Goal: Transaction & Acquisition: Subscribe to service/newsletter

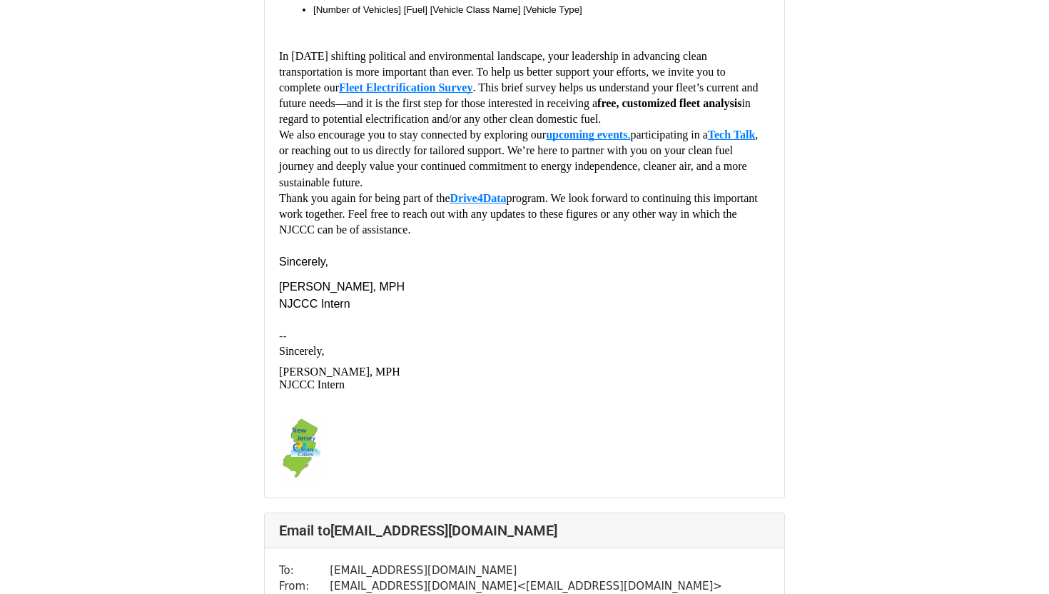
scroll to position [738, 0]
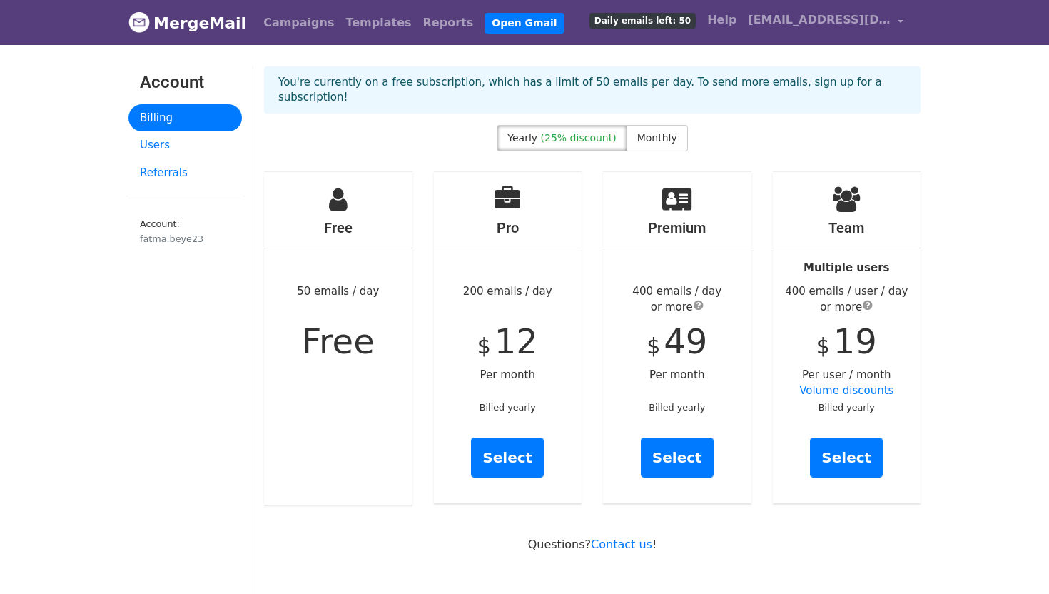
click at [359, 184] on div "Free 50 emails / day Free" at bounding box center [338, 338] width 148 height 333
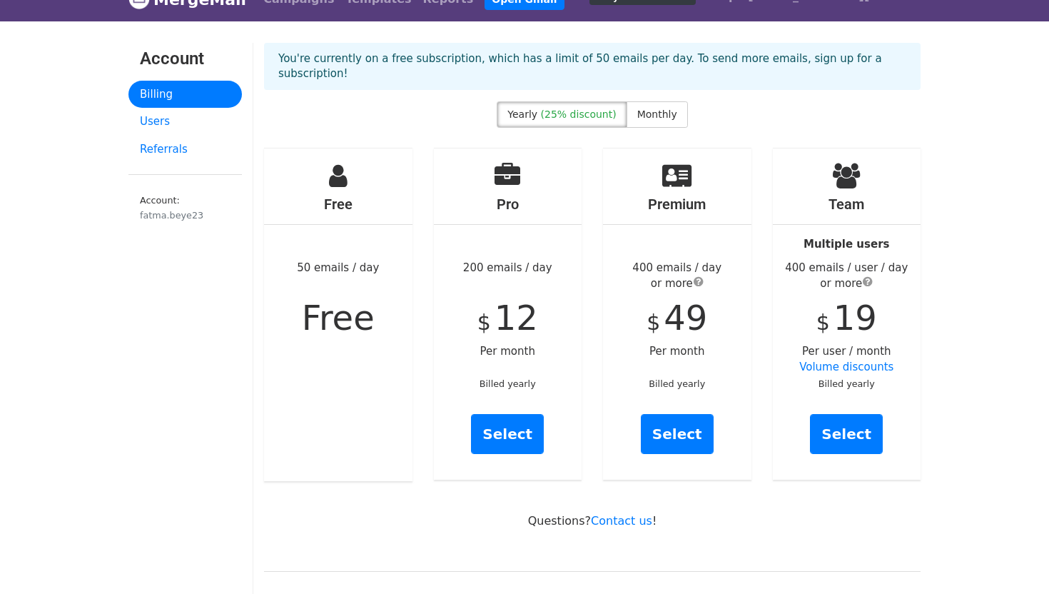
scroll to position [24, 0]
click at [662, 108] on span "Monthly" at bounding box center [657, 113] width 40 height 11
click at [530, 116] on div "Yearly (25% discount) Monthly" at bounding box center [592, 117] width 191 height 32
click at [555, 84] on div "You're currently on a free subscription, which has a limit of 50 emails per day…" at bounding box center [592, 71] width 678 height 59
click at [530, 108] on span "Yearly" at bounding box center [522, 113] width 30 height 11
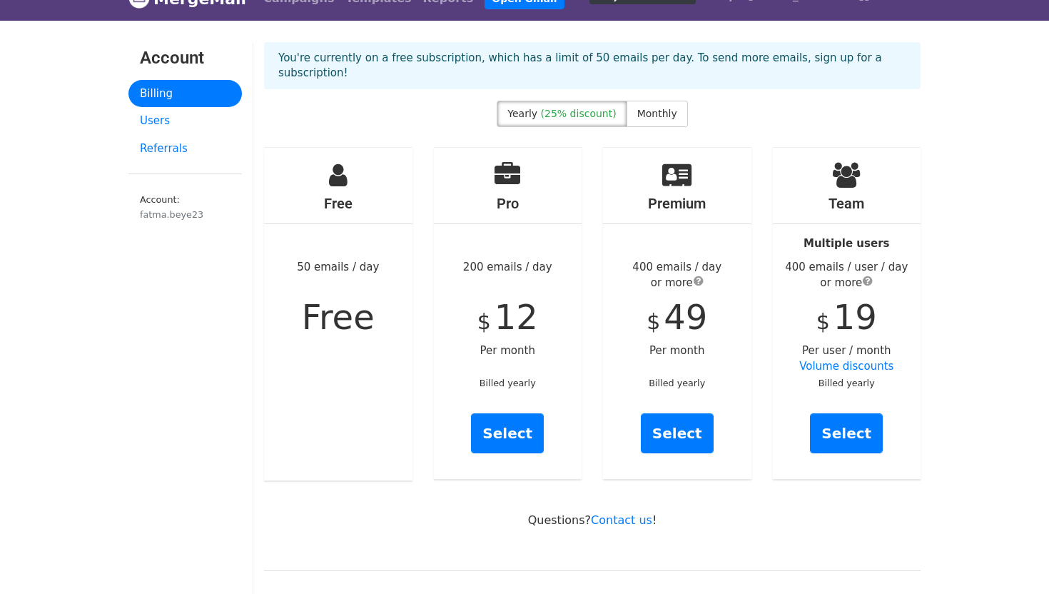
click at [691, 269] on div "400 emails / day or more" at bounding box center [677, 275] width 148 height 32
click at [694, 275] on span "submit" at bounding box center [699, 280] width 10 height 11
click at [696, 343] on div "Premium 400 emails / day or more $ 49 Per month Billed yearly Select" at bounding box center [677, 313] width 148 height 331
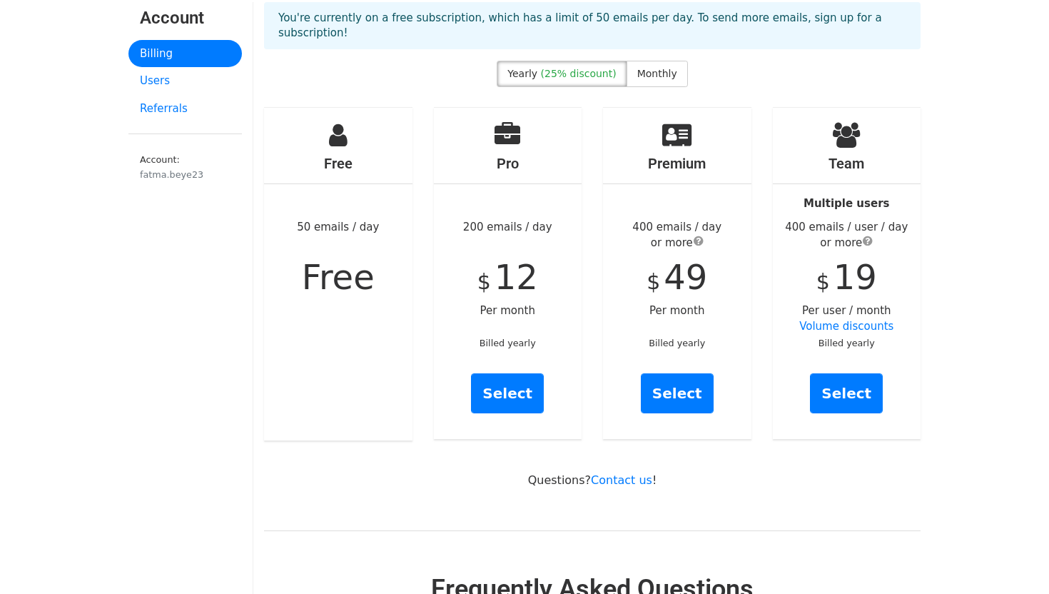
scroll to position [61, 0]
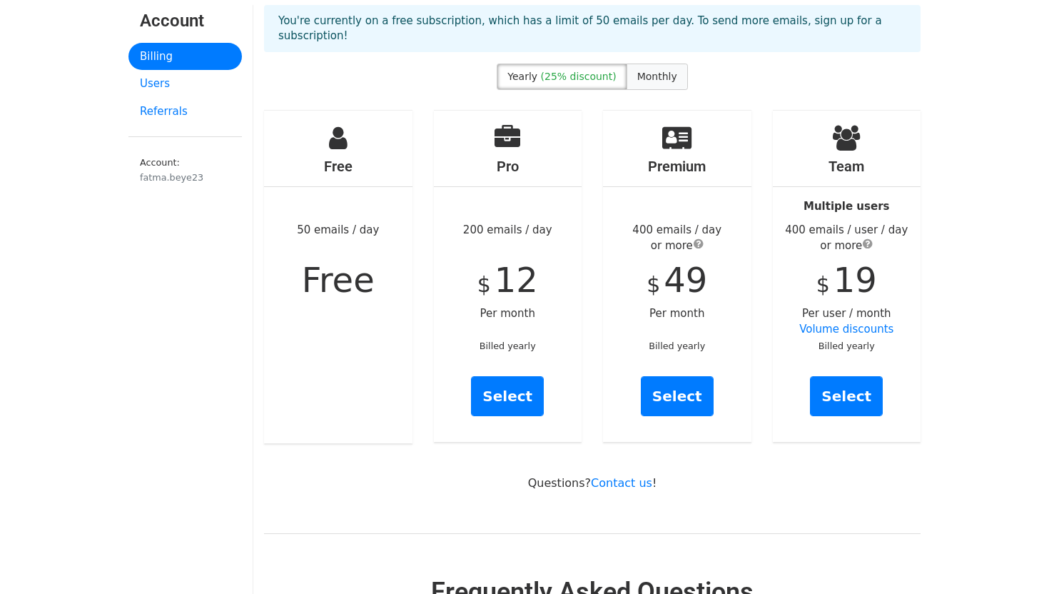
click at [657, 72] on label "Monthly" at bounding box center [657, 77] width 61 height 26
